Goal: Transaction & Acquisition: Purchase product/service

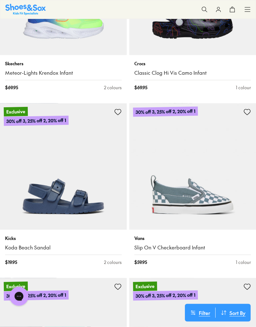
scroll to position [2407, 0]
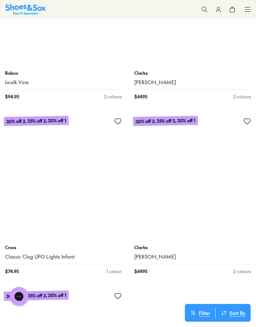
scroll to position [5540, 0]
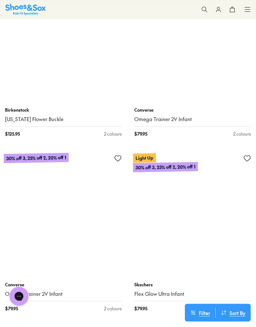
scroll to position [8304, 0]
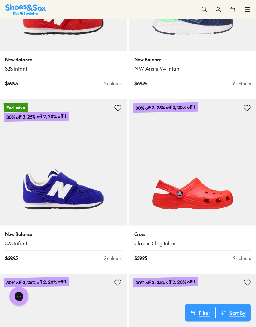
scroll to position [9409, 0]
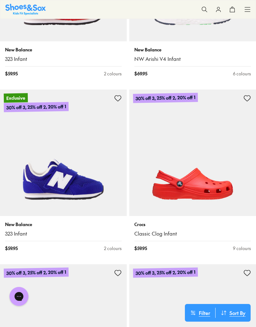
click at [147, 304] on img at bounding box center [192, 327] width 127 height 127
click at [220, 102] on img at bounding box center [192, 153] width 127 height 127
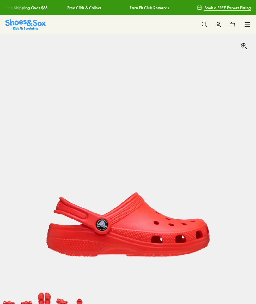
select select "*"
